Goal: Find specific page/section: Find specific page/section

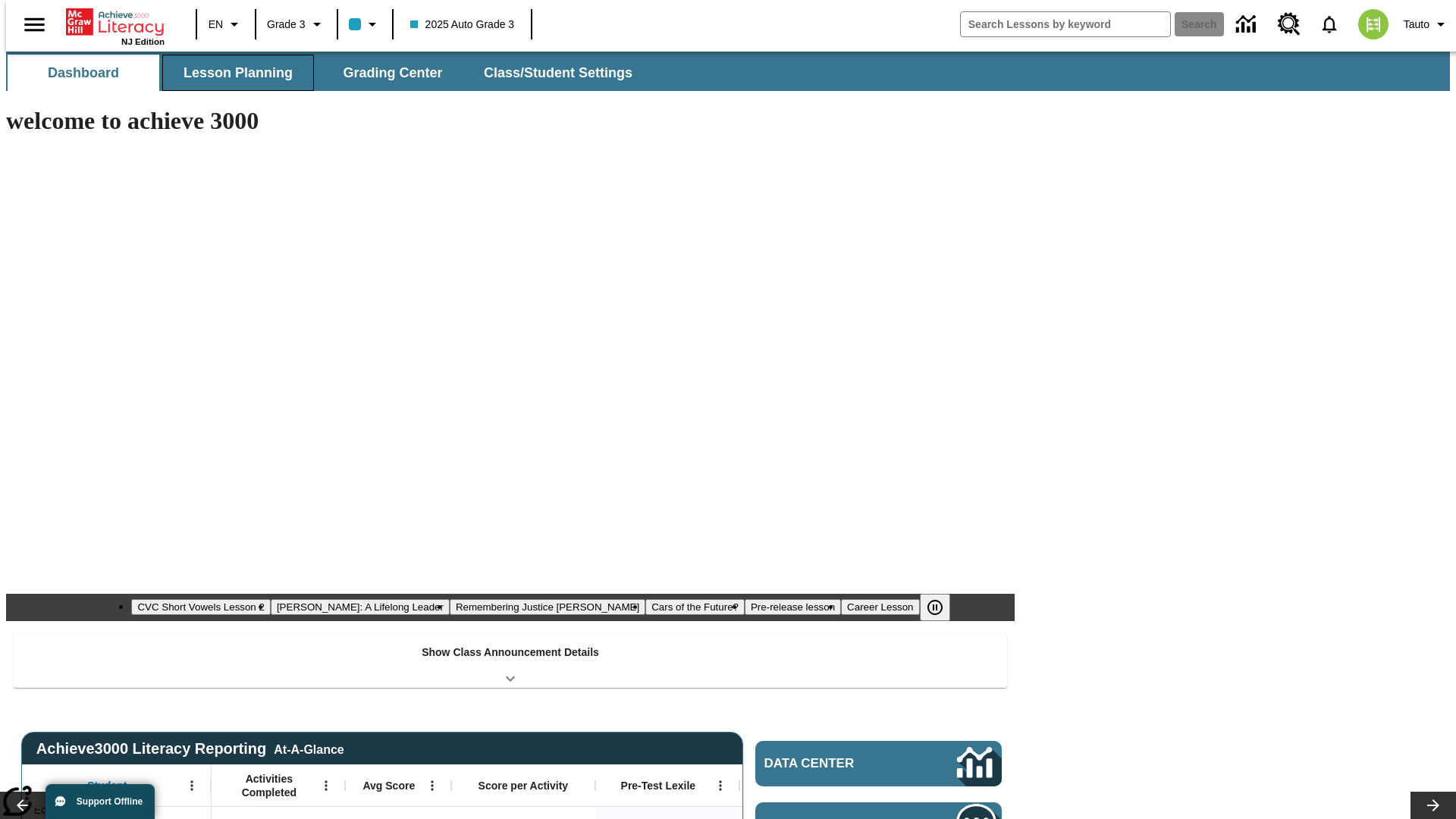
click at [232, 73] on button "Lesson Planning" at bounding box center [238, 73] width 152 height 37
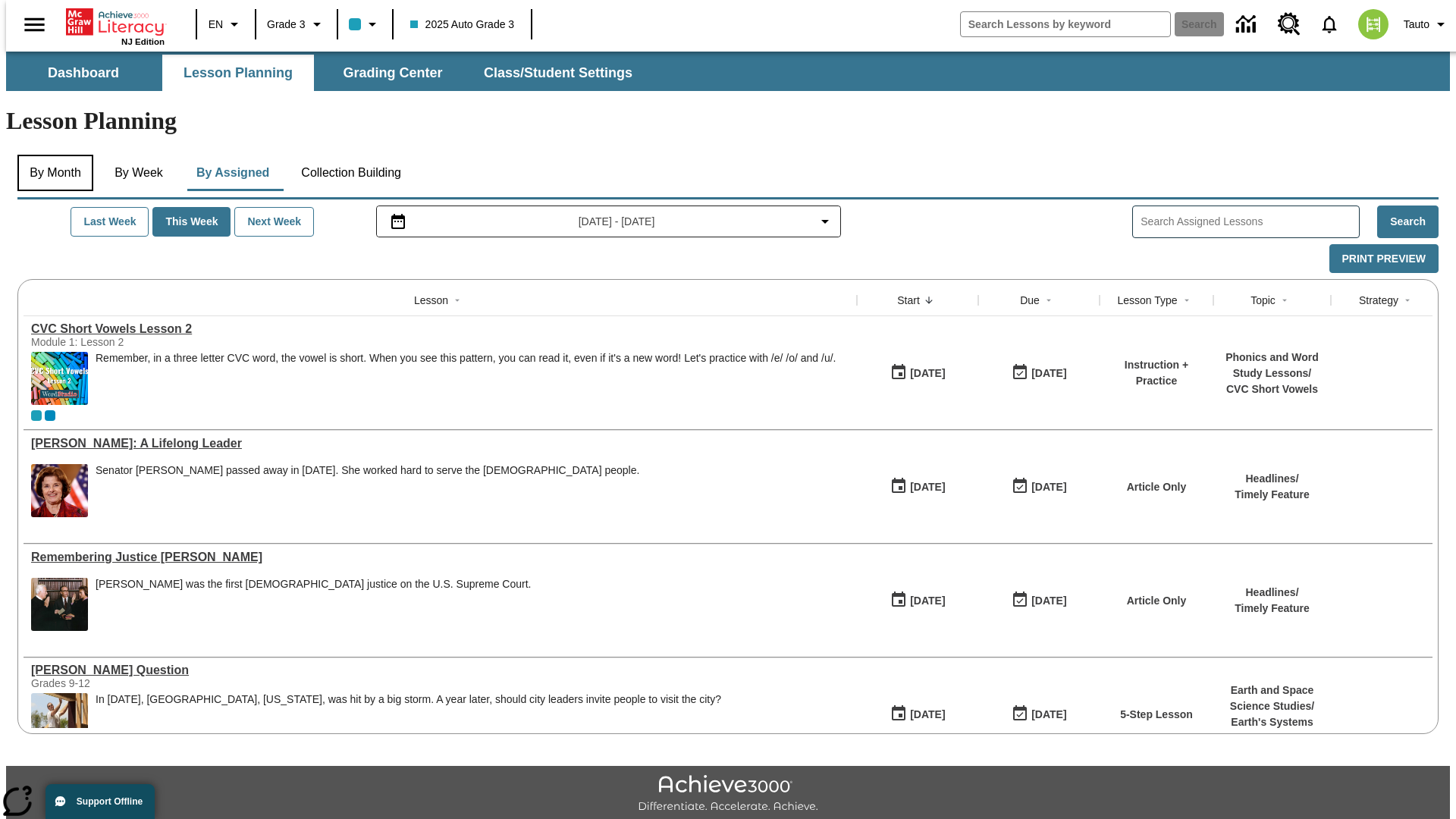
click at [51, 155] on button "By Month" at bounding box center [55, 173] width 76 height 37
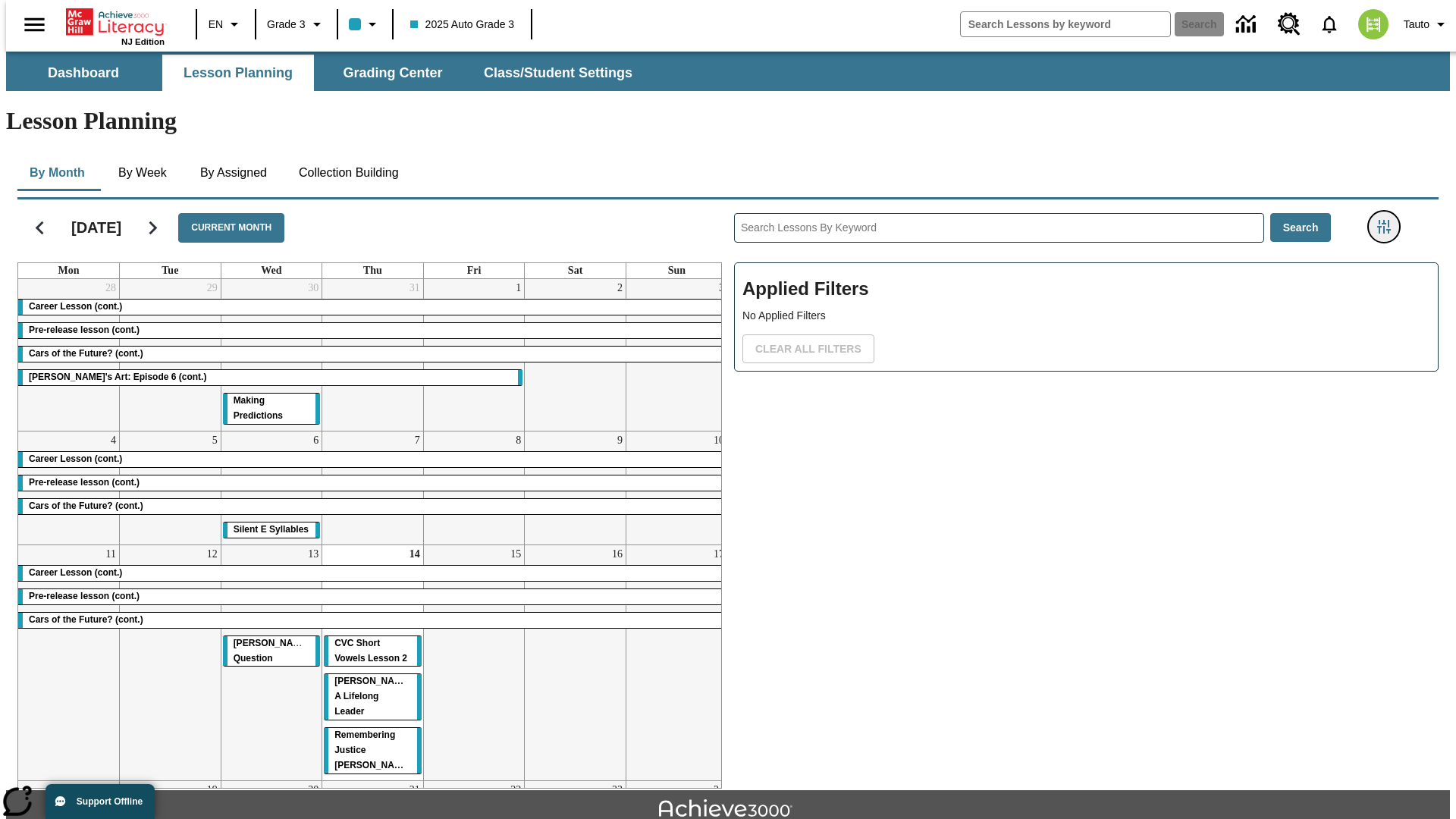
click at [1388, 220] on icon "Filters Side menu" at bounding box center [1383, 226] width 13 height 13
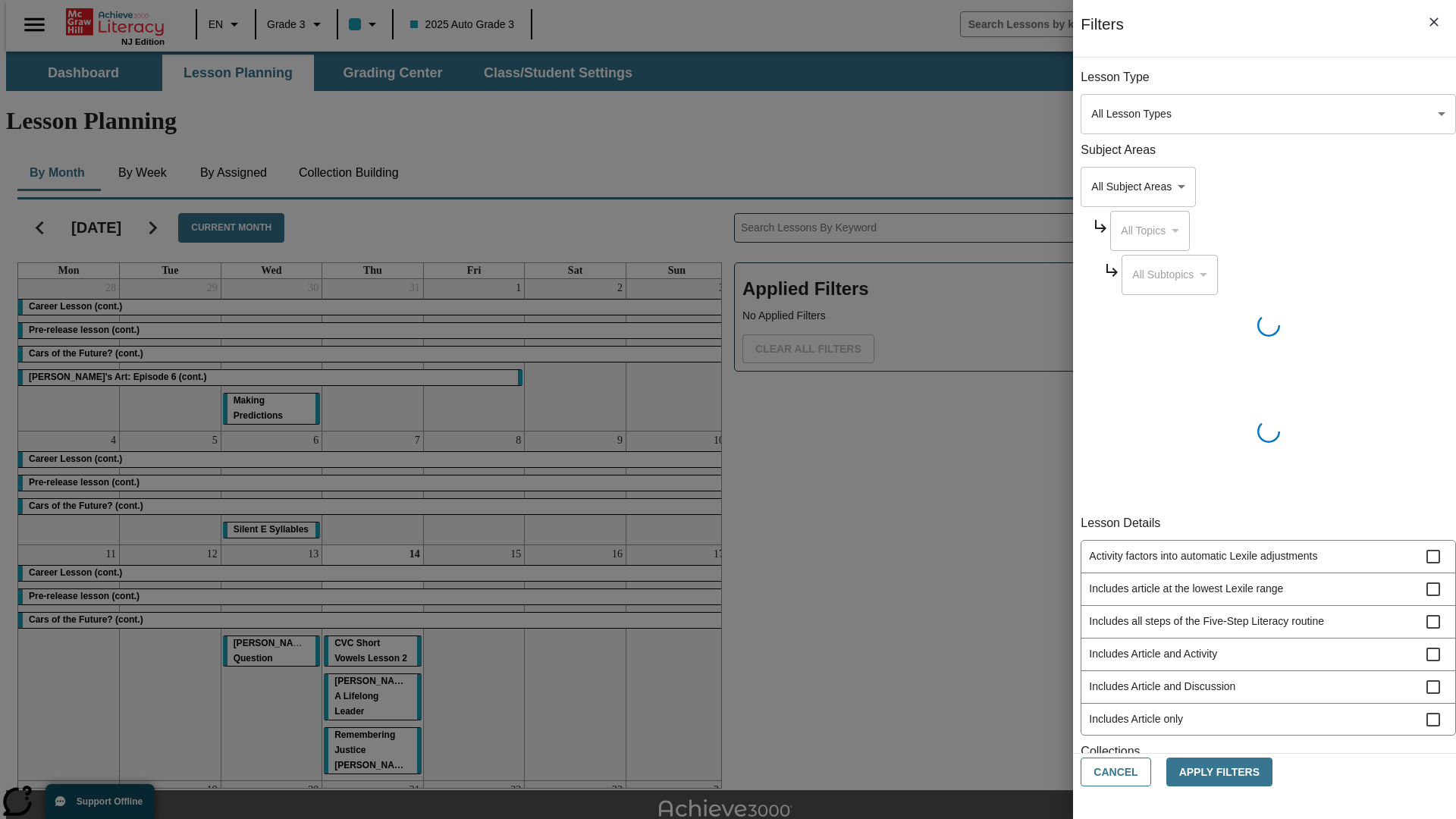
click at [1092, 114] on body "Skip to main content [GEOGRAPHIC_DATA] Edition EN Grade 3 2025 Auto Grade 3 Sea…" at bounding box center [728, 470] width 1444 height 837
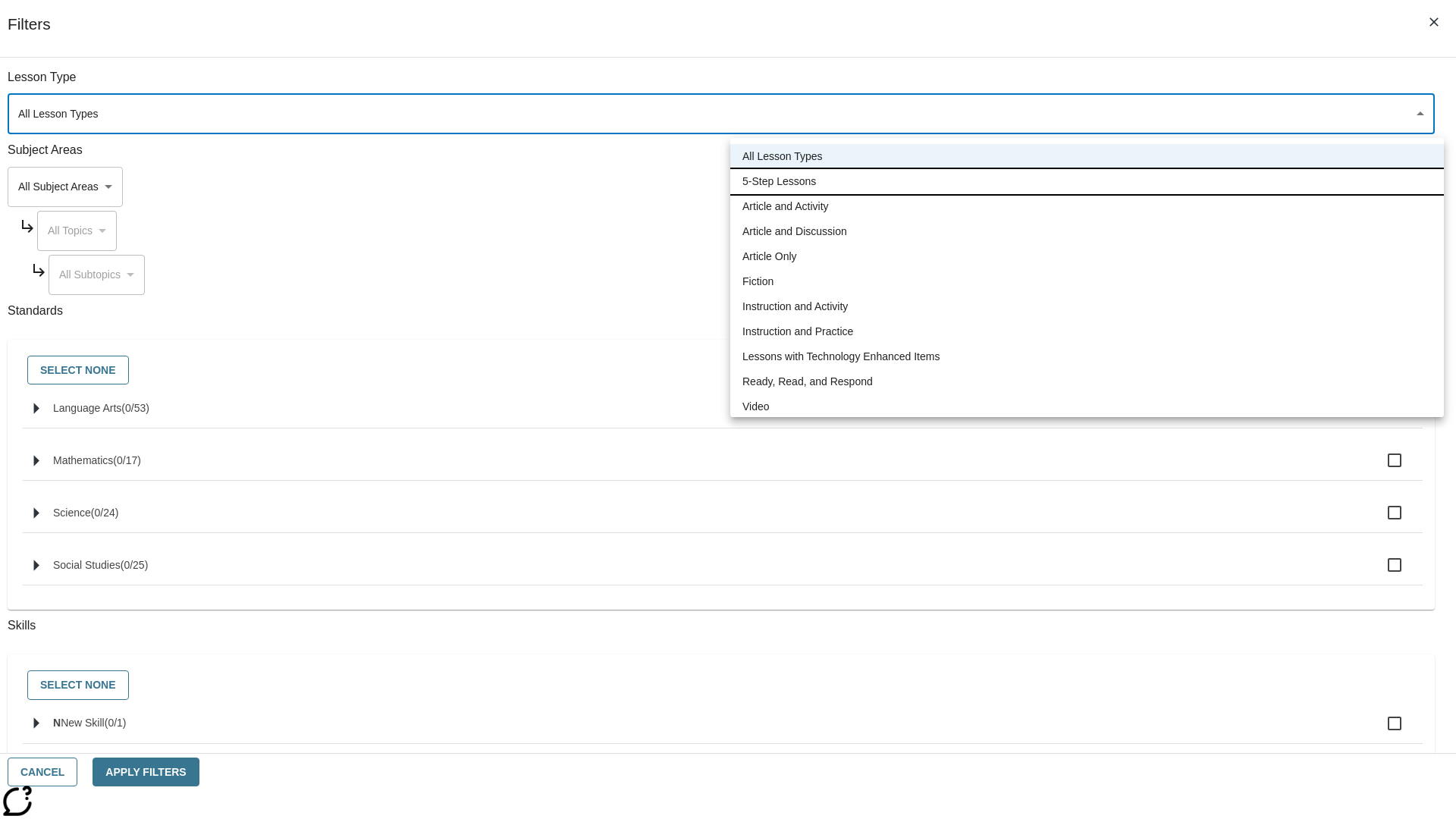
click at [1087, 181] on li "5-Step Lessons" at bounding box center [1087, 181] width 713 height 25
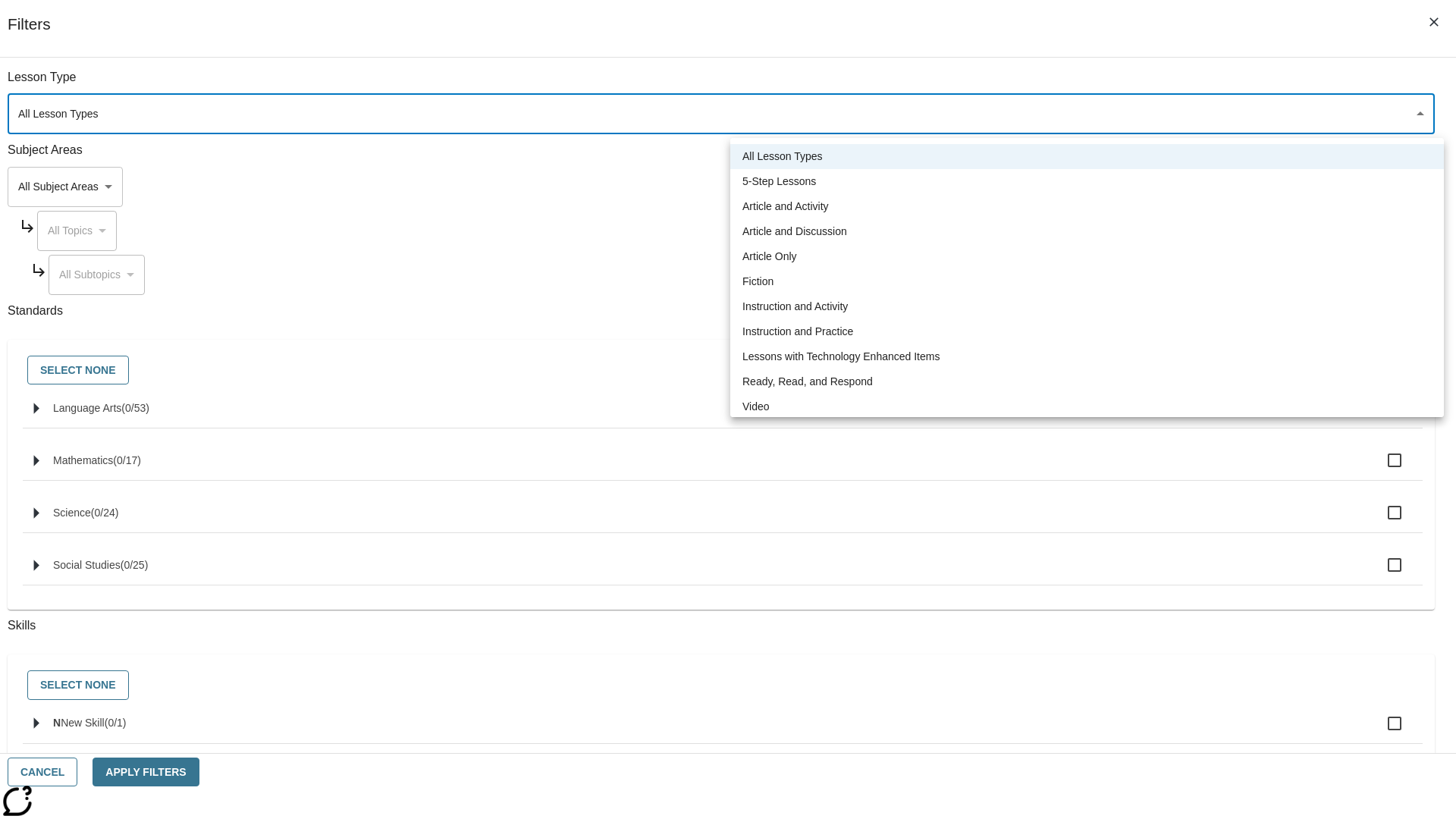
type input "1"
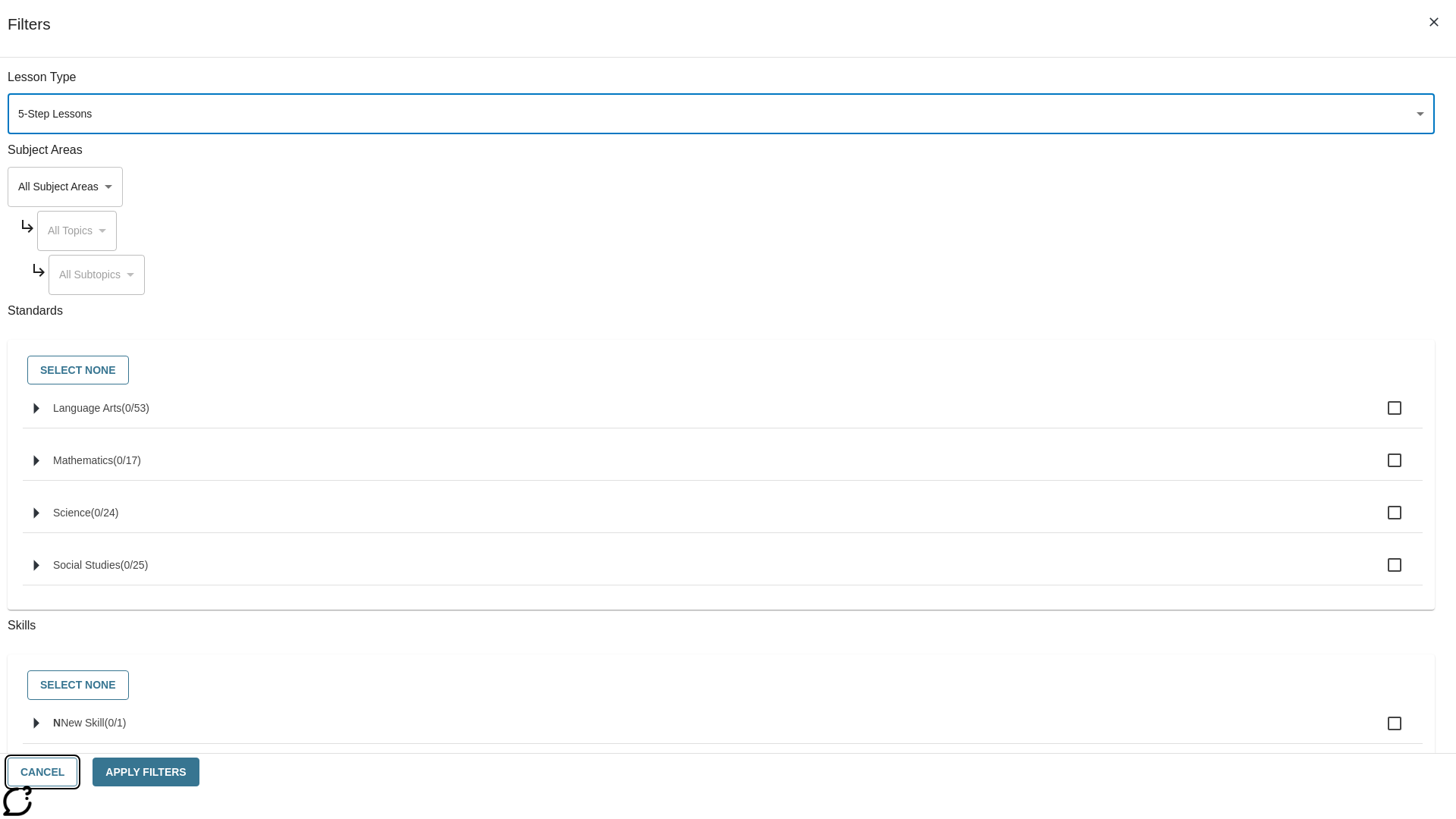
click at [77, 772] on button "Cancel" at bounding box center [42, 773] width 70 height 30
click at [1388, 220] on icon "Filters Side menu" at bounding box center [1383, 226] width 13 height 13
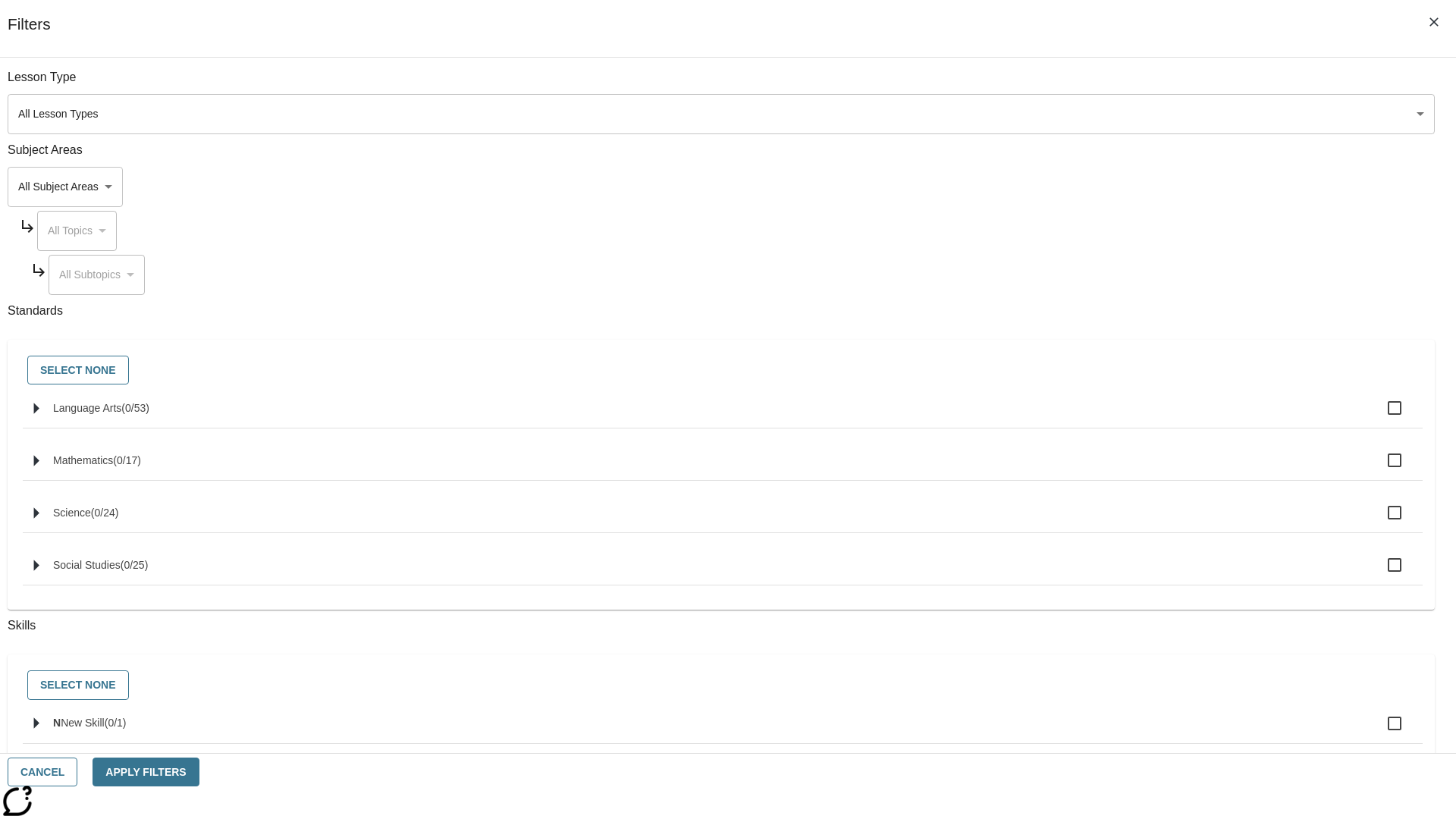
click at [1092, 114] on body "Skip to main content [GEOGRAPHIC_DATA] Edition EN Grade 3 2025 Auto Grade 3 Sea…" at bounding box center [728, 470] width 1444 height 837
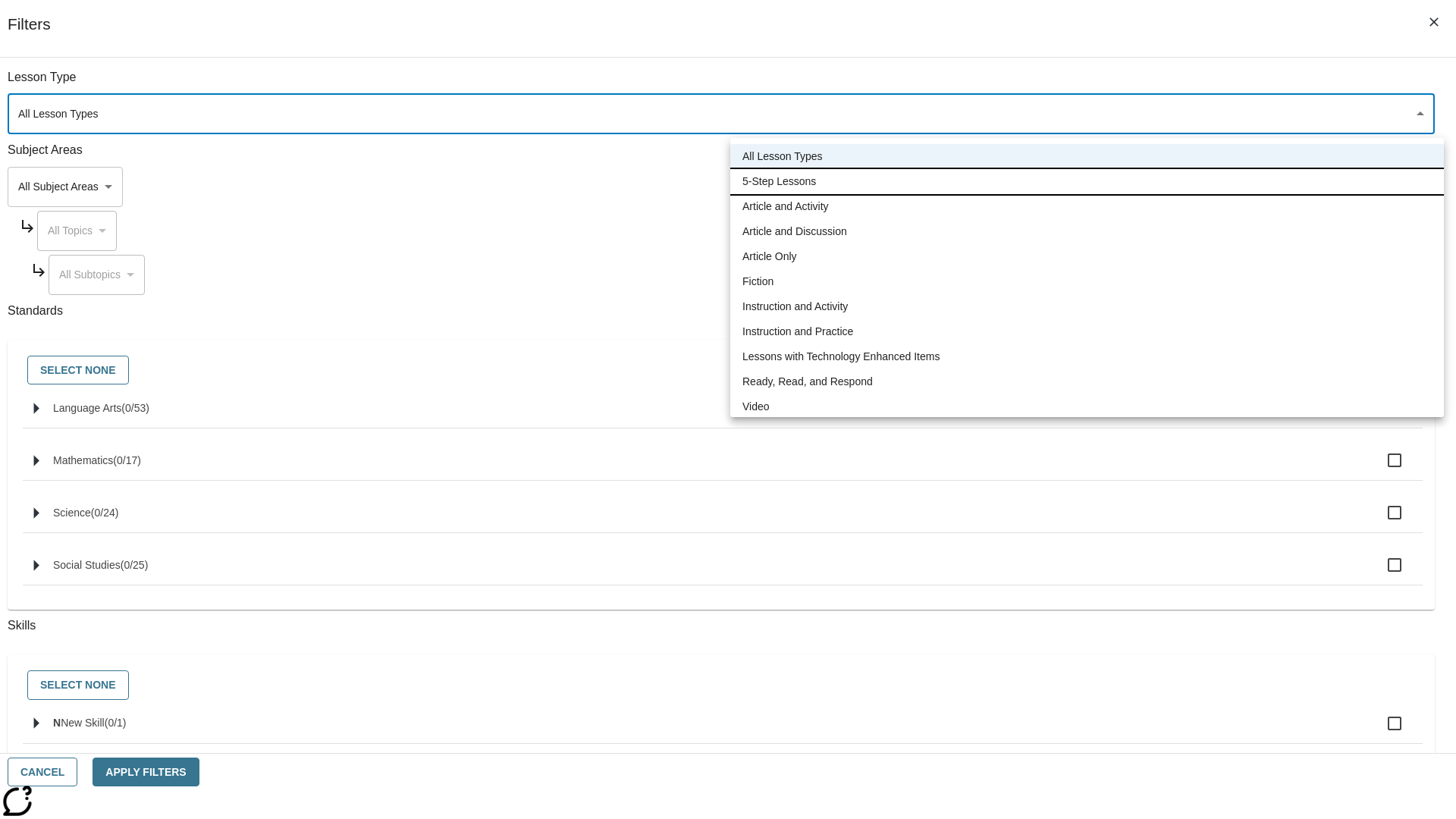
click at [1087, 181] on li "5-Step Lessons" at bounding box center [1087, 181] width 713 height 25
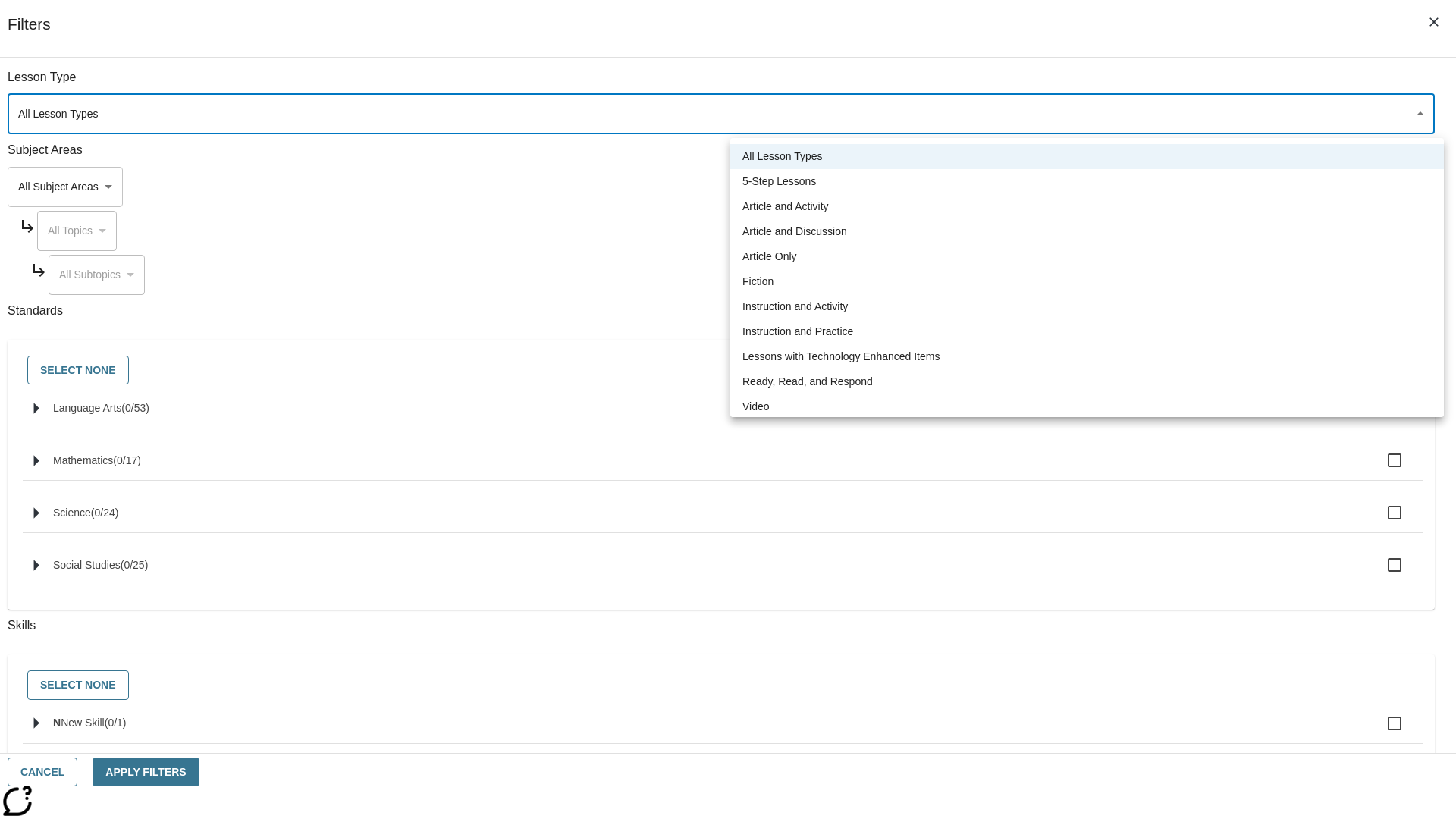
type input "1"
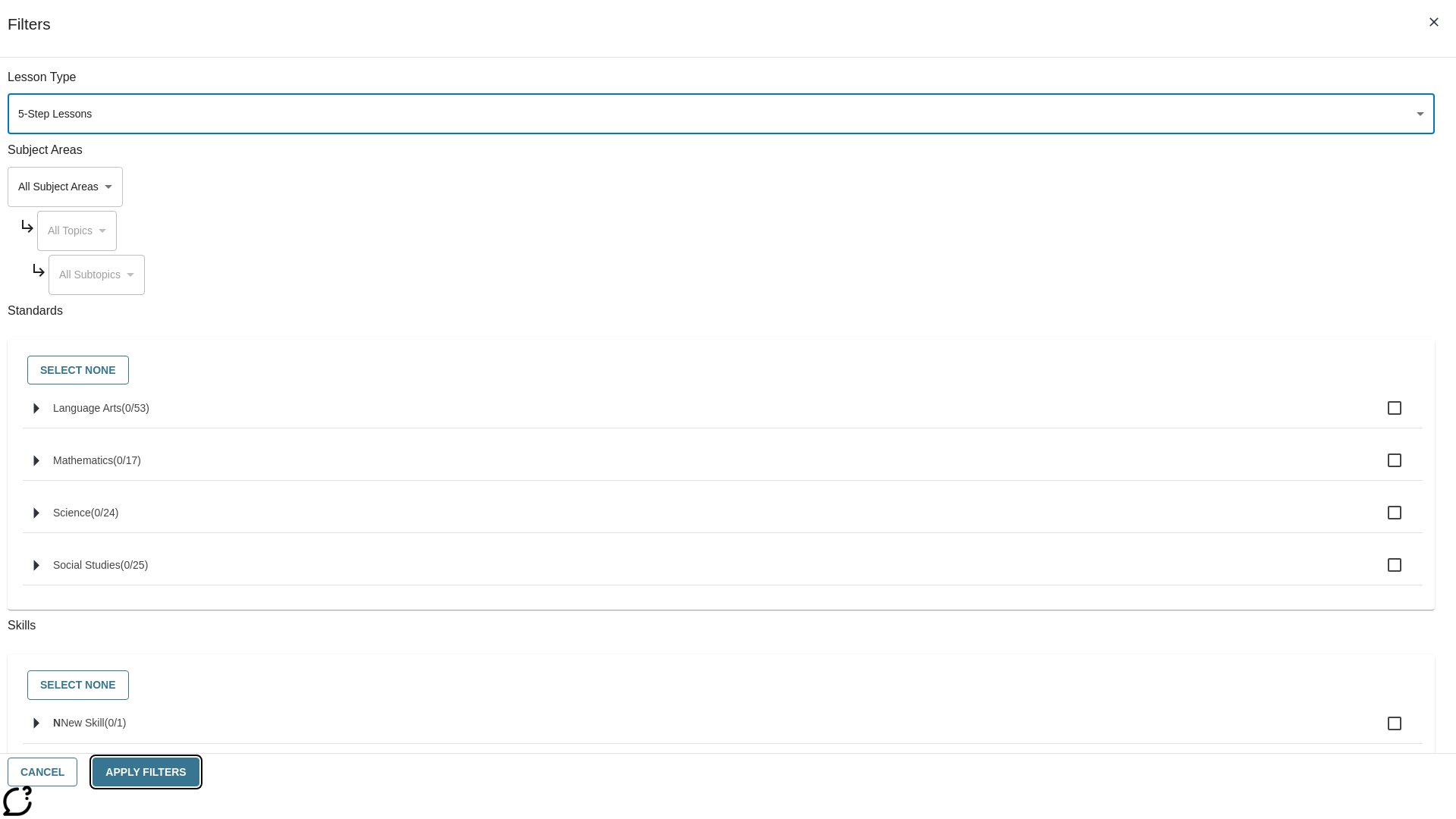
click at [198, 772] on button "Apply Filters" at bounding box center [145, 773] width 106 height 30
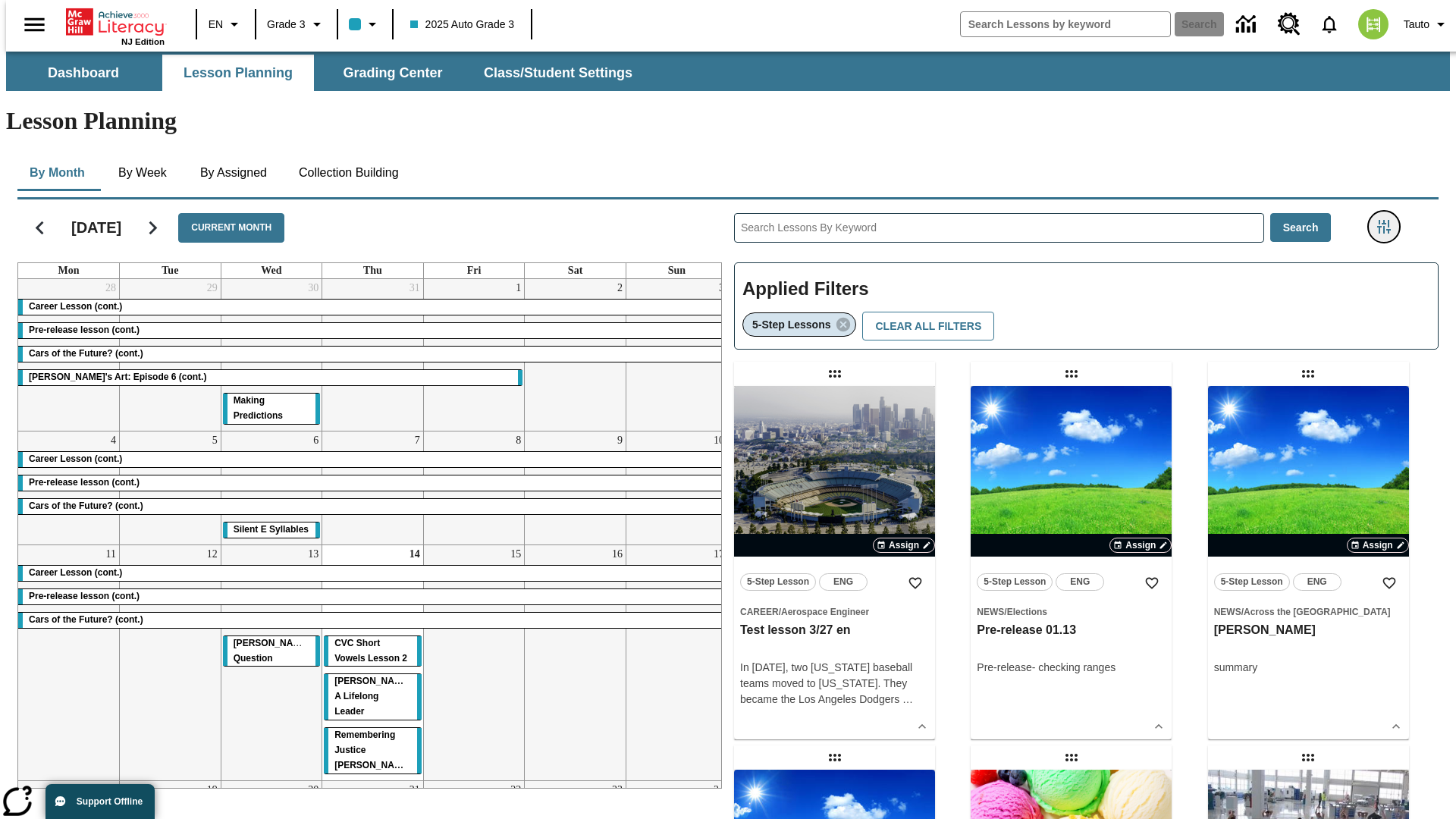
click at [1388, 220] on icon "Filters Side menu" at bounding box center [1383, 226] width 13 height 13
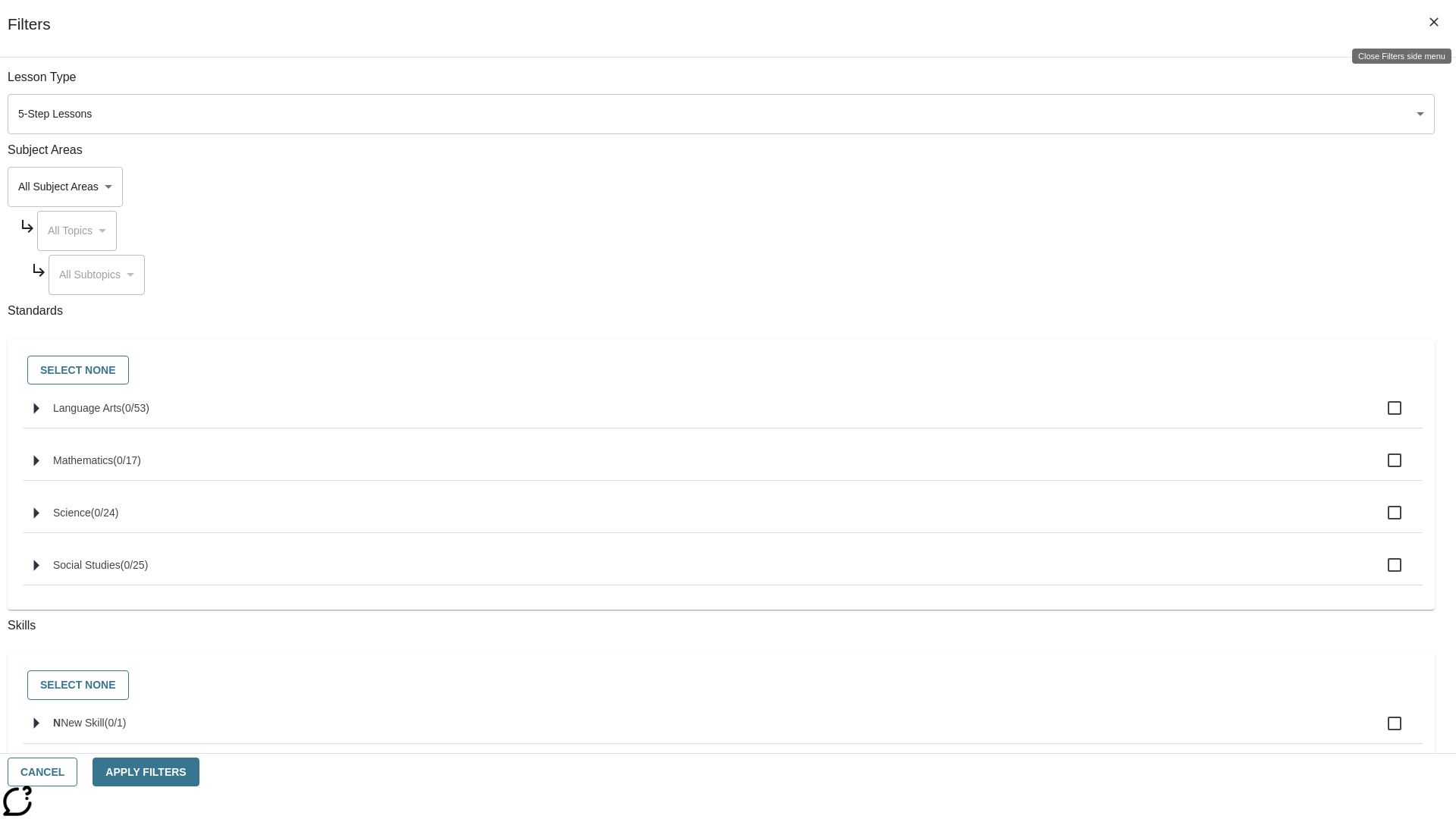
click at [1433, 22] on icon "Close Filters side menu" at bounding box center [1434, 22] width 9 height 9
click at [1388, 220] on icon "Filters Side menu" at bounding box center [1383, 226] width 13 height 13
